Goal: Information Seeking & Learning: Learn about a topic

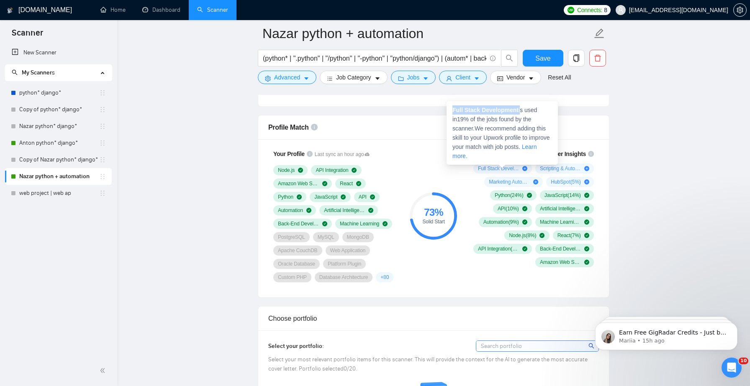
drag, startPoint x: 521, startPoint y: 111, endPoint x: 448, endPoint y: 111, distance: 73.7
click at [448, 111] on div "Full Stack Development is used in 19 % of the jobs found by the scanner. We rec…" at bounding box center [502, 133] width 111 height 64
copy span "Full Stack Development"
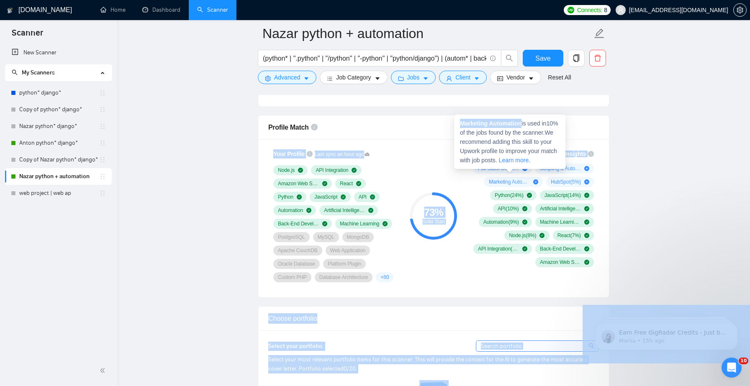
drag, startPoint x: 524, startPoint y: 123, endPoint x: 440, endPoint y: 124, distance: 83.7
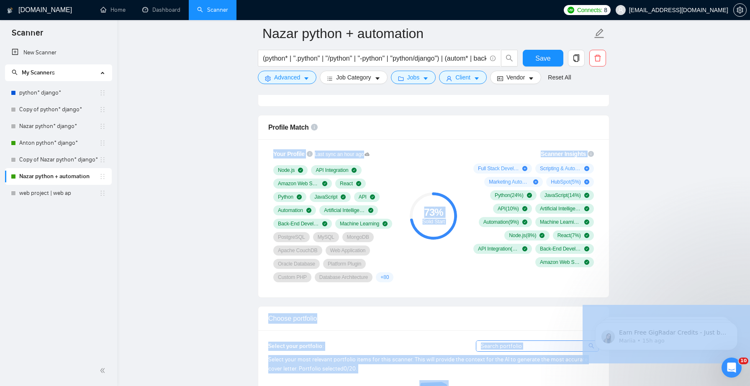
click at [502, 183] on span "Marketing Automation ( 10 %)" at bounding box center [509, 182] width 41 height 7
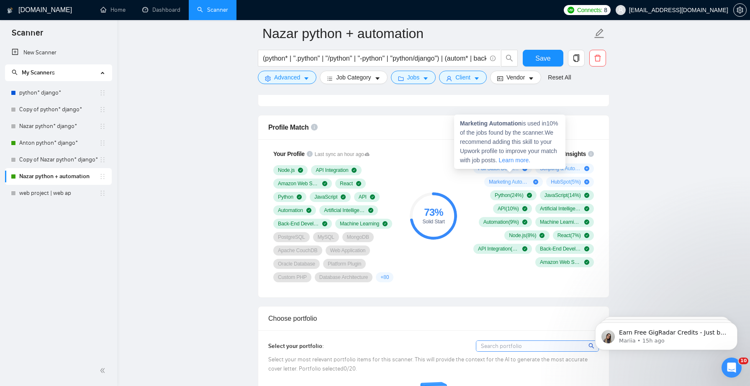
click at [414, 169] on div "73 % Solid Start" at bounding box center [434, 215] width 56 height 143
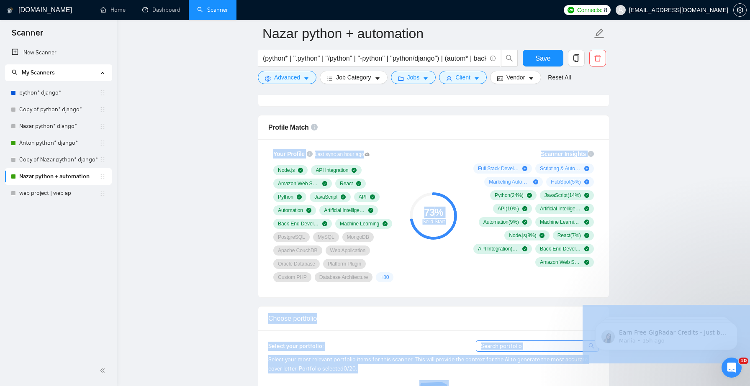
drag, startPoint x: 526, startPoint y: 126, endPoint x: 453, endPoint y: 126, distance: 72.8
copy body "Your Profile Last sync an hour ago Node.js API Integration Amazon Web Services …"
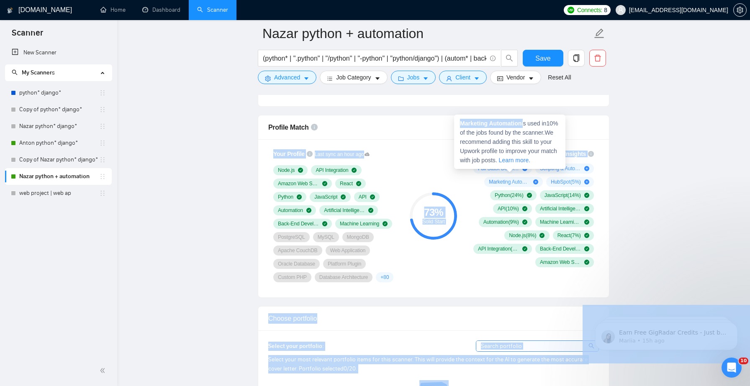
click at [509, 182] on span "Marketing Automation ( 10 %)" at bounding box center [509, 182] width 41 height 7
click at [417, 170] on div "73 % Solid Start" at bounding box center [434, 215] width 56 height 143
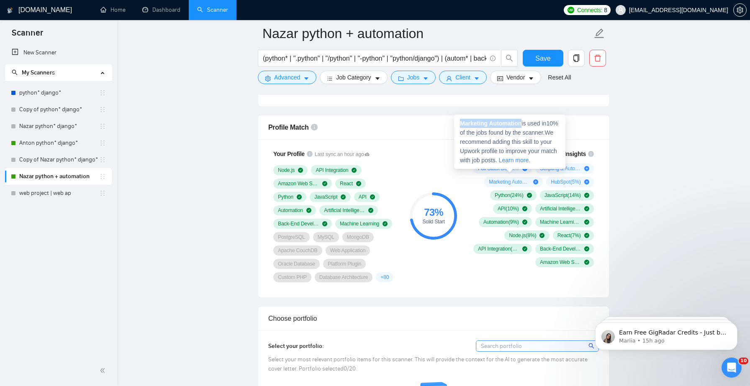
drag, startPoint x: 523, startPoint y: 122, endPoint x: 459, endPoint y: 124, distance: 64.5
click at [459, 124] on div "Marketing Automation is used in 10 % of the jobs found by the scanner. We recom…" at bounding box center [509, 142] width 111 height 54
copy strong "Marketing Automation"
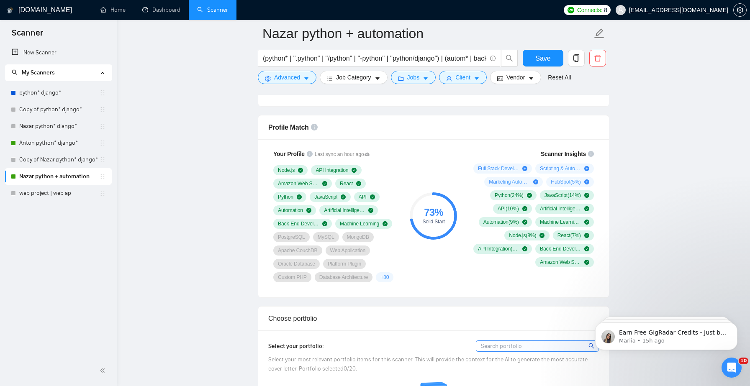
click at [426, 157] on div "73 % Solid Start" at bounding box center [434, 215] width 56 height 143
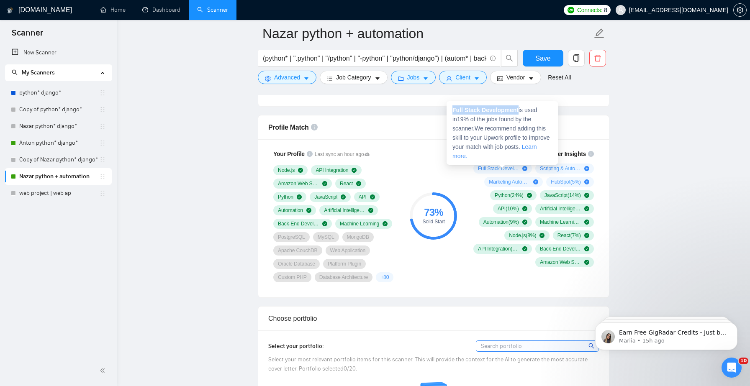
drag, startPoint x: 521, startPoint y: 108, endPoint x: 447, endPoint y: 107, distance: 74.5
click at [447, 107] on div "Full Stack Development is used in 19 % of the jobs found by the scanner. We rec…" at bounding box center [502, 133] width 111 height 64
copy strong "Full Stack Development"
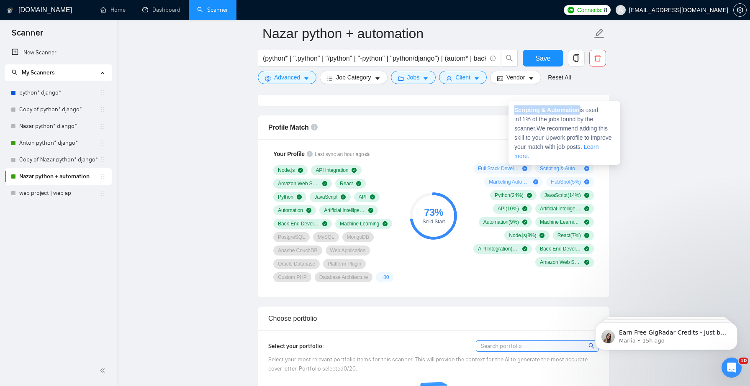
drag, startPoint x: 581, startPoint y: 109, endPoint x: 519, endPoint y: 104, distance: 62.6
click at [519, 104] on div "Scripting & Automation is used in 11 % of the jobs found by the scanner. We rec…" at bounding box center [564, 133] width 111 height 64
copy strong "Scripting & Automation"
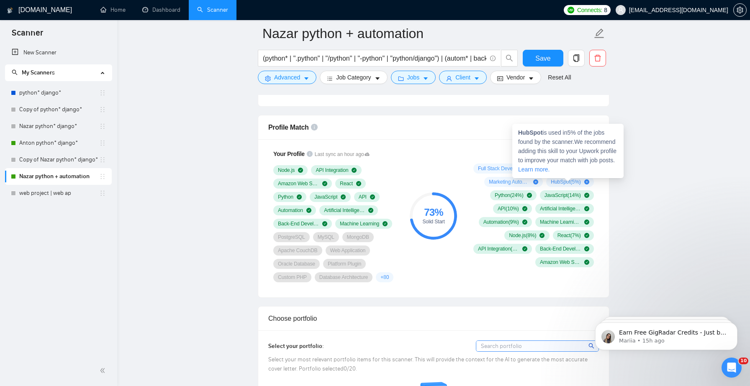
click at [534, 134] on strong "HubSpot" at bounding box center [530, 132] width 24 height 7
copy strong "HubSpot"
click at [437, 148] on div "73 % Solid Start" at bounding box center [434, 215] width 56 height 143
